Goal: Find specific page/section

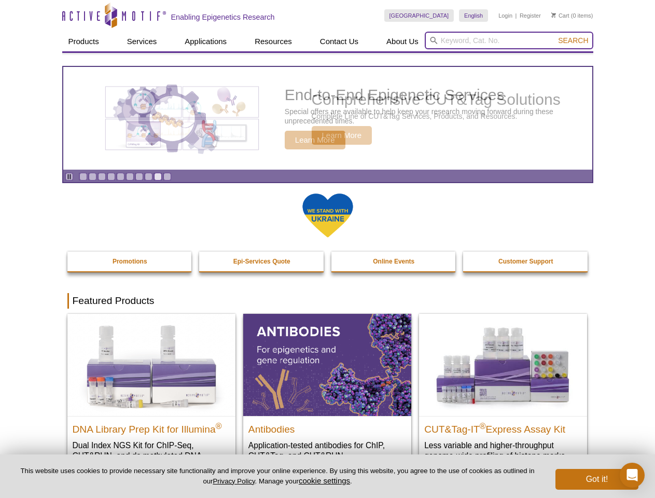
click at [509, 40] on input "search" at bounding box center [509, 41] width 169 height 18
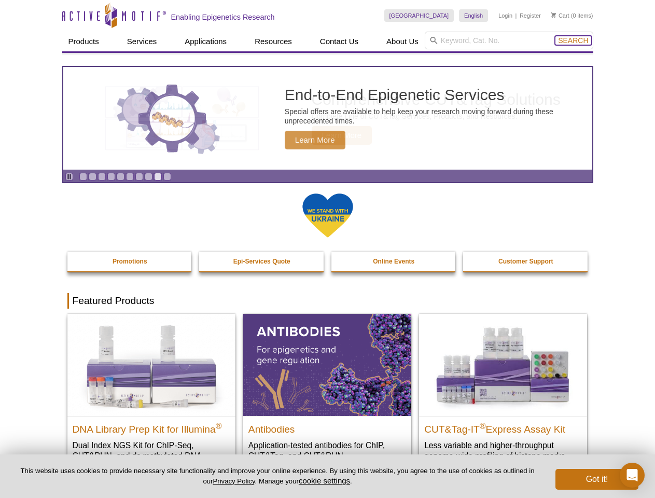
click at [573, 40] on span "Search" at bounding box center [573, 40] width 30 height 8
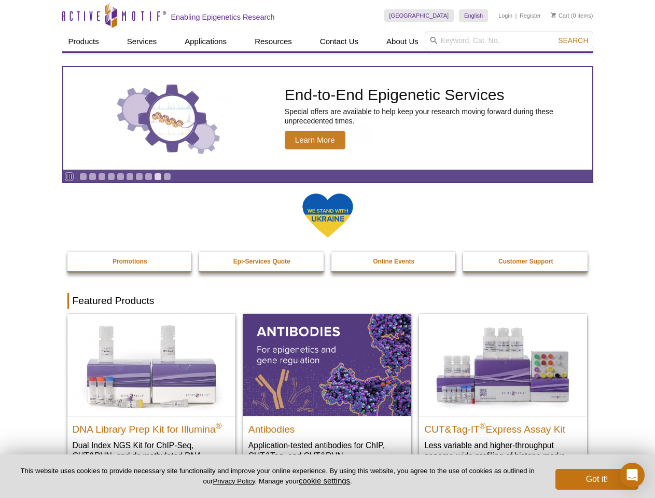
click at [69, 176] on icon "Pause" at bounding box center [69, 176] width 7 height 7
click at [83, 176] on link "Go to slide 1" at bounding box center [83, 177] width 8 height 8
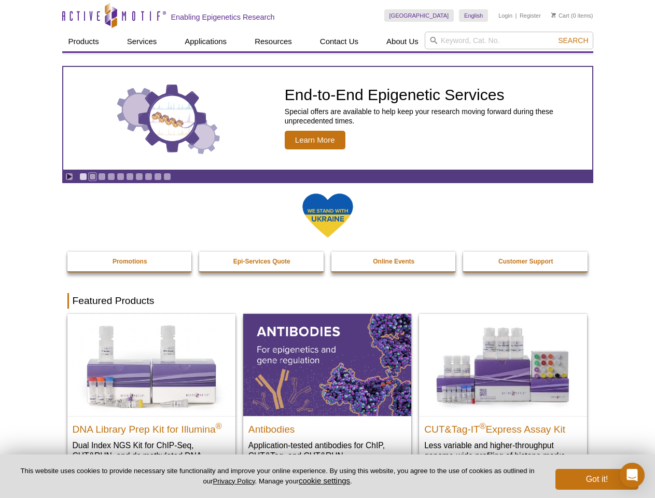
click at [92, 176] on link "Go to slide 2" at bounding box center [93, 177] width 8 height 8
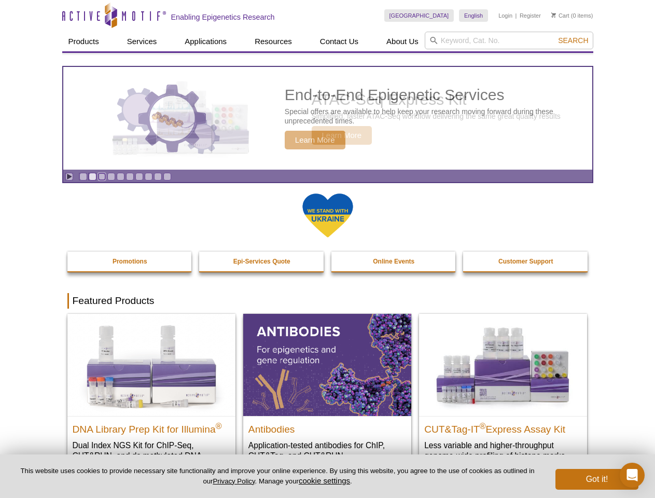
click at [102, 176] on link "Go to slide 3" at bounding box center [102, 177] width 8 height 8
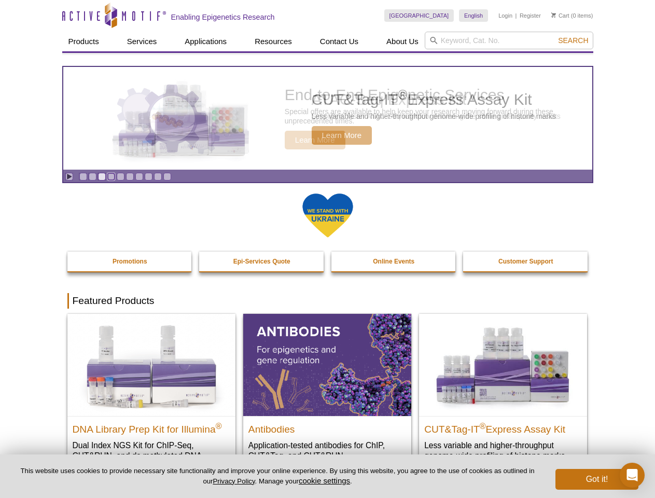
click at [111, 176] on link "Go to slide 4" at bounding box center [111, 177] width 8 height 8
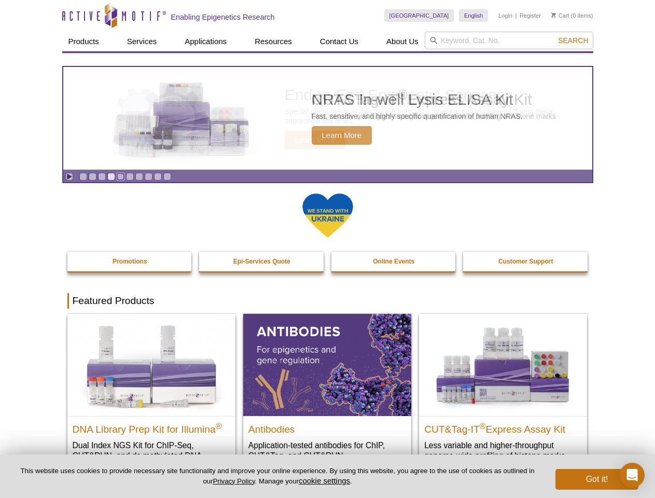
click at [120, 176] on link "Go to slide 5" at bounding box center [121, 177] width 8 height 8
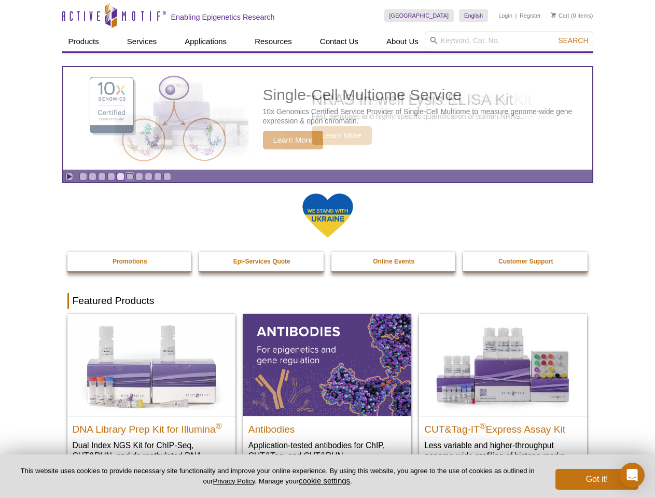
click at [130, 176] on link "Go to slide 6" at bounding box center [130, 177] width 8 height 8
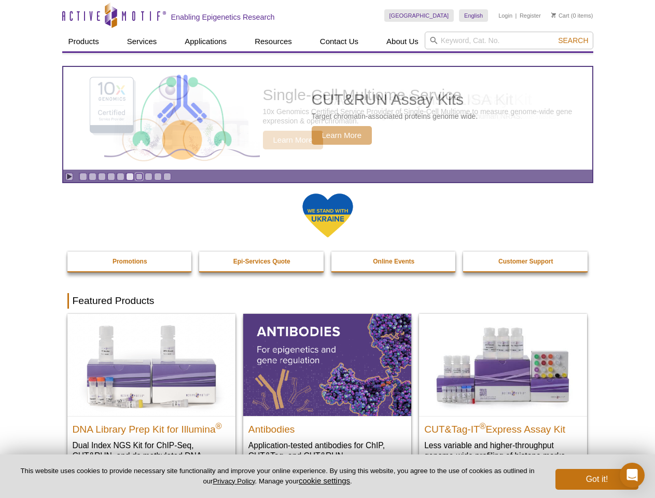
click at [139, 176] on link "Go to slide 7" at bounding box center [139, 177] width 8 height 8
